Goal: Transaction & Acquisition: Purchase product/service

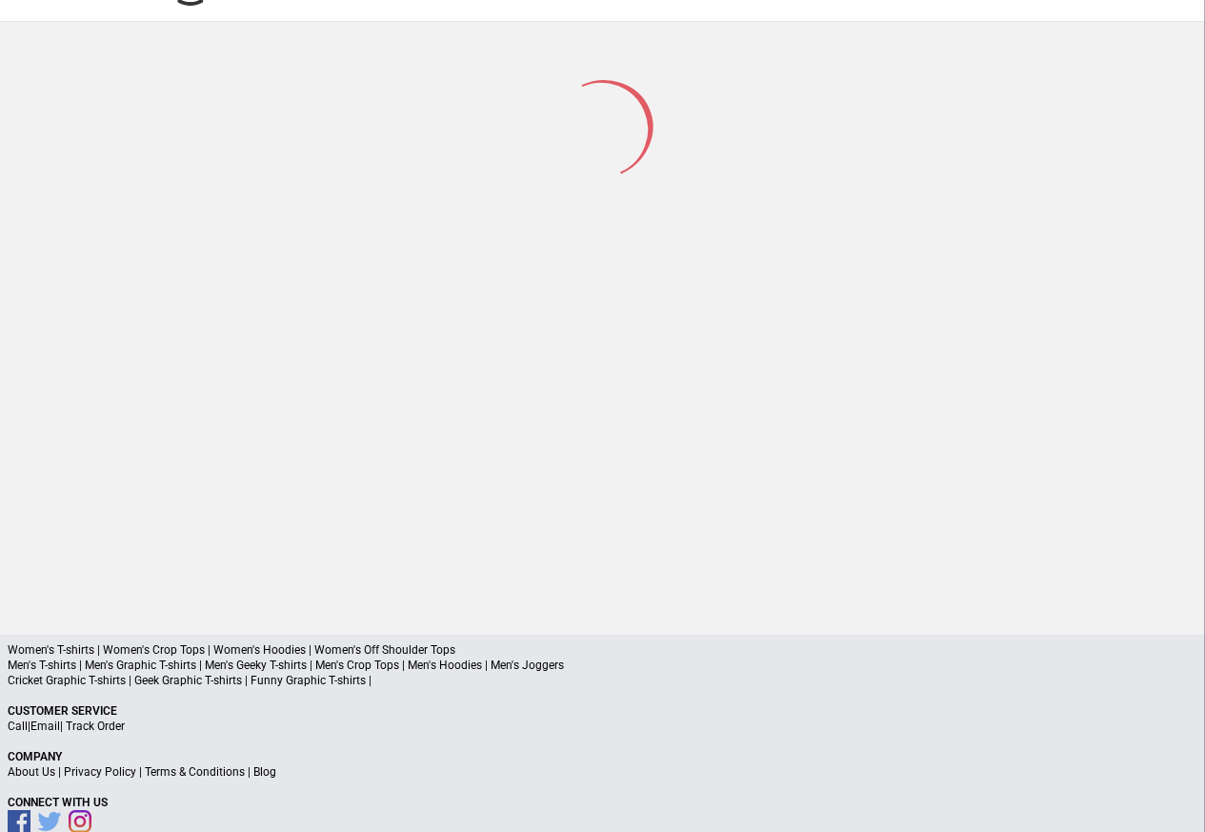
scroll to position [90, 0]
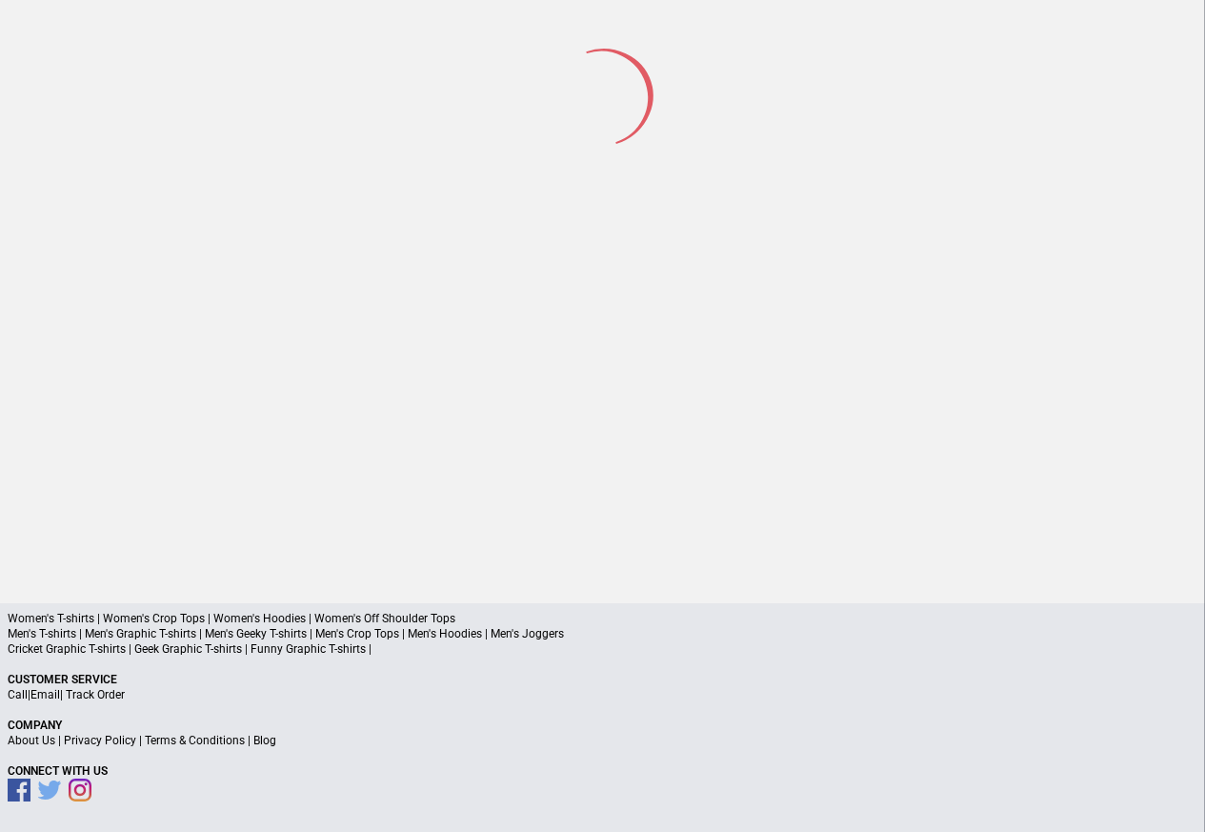
click at [116, 636] on p "Men's T-shirts | Men's Graphic T-shirts | Men's Geeky T-shirts | Men's Crop Top…" at bounding box center [603, 633] width 1190 height 15
